Goal: Task Accomplishment & Management: Use online tool/utility

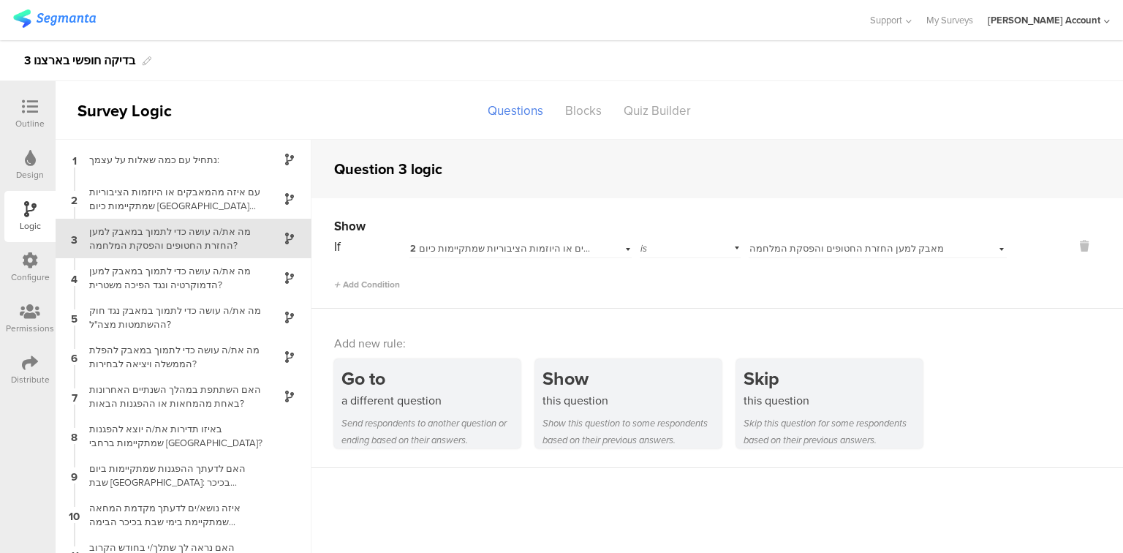
click at [9, 110] on div "Outline" at bounding box center [29, 114] width 51 height 51
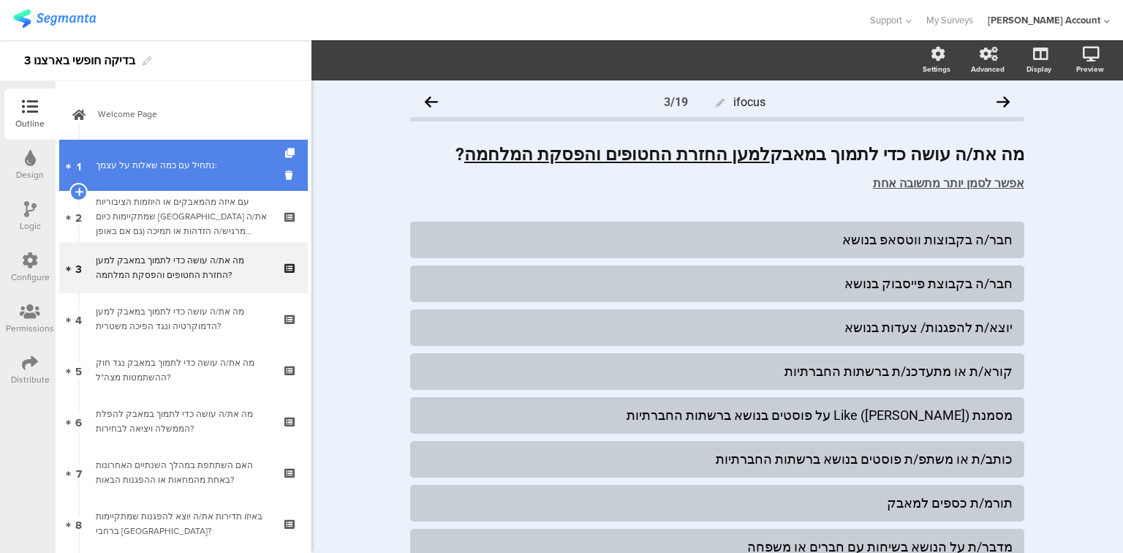
drag, startPoint x: 158, startPoint y: 162, endPoint x: 255, endPoint y: 159, distance: 97.3
click at [158, 162] on div "נתחיל עם כמה ﻿שאלות על עצמך:" at bounding box center [183, 165] width 175 height 15
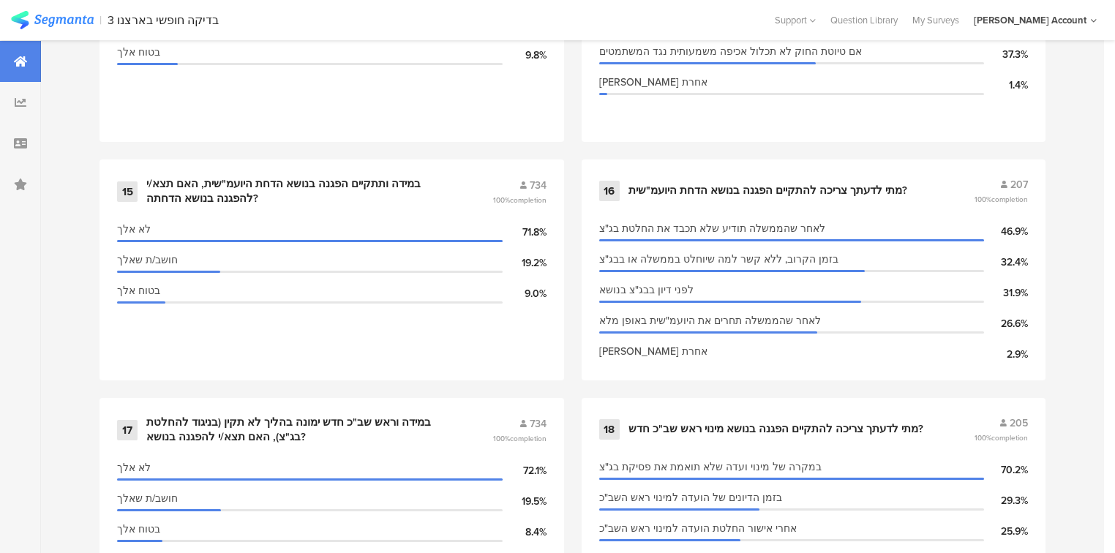
scroll to position [2224, 0]
